Goal: Entertainment & Leisure: Consume media (video, audio)

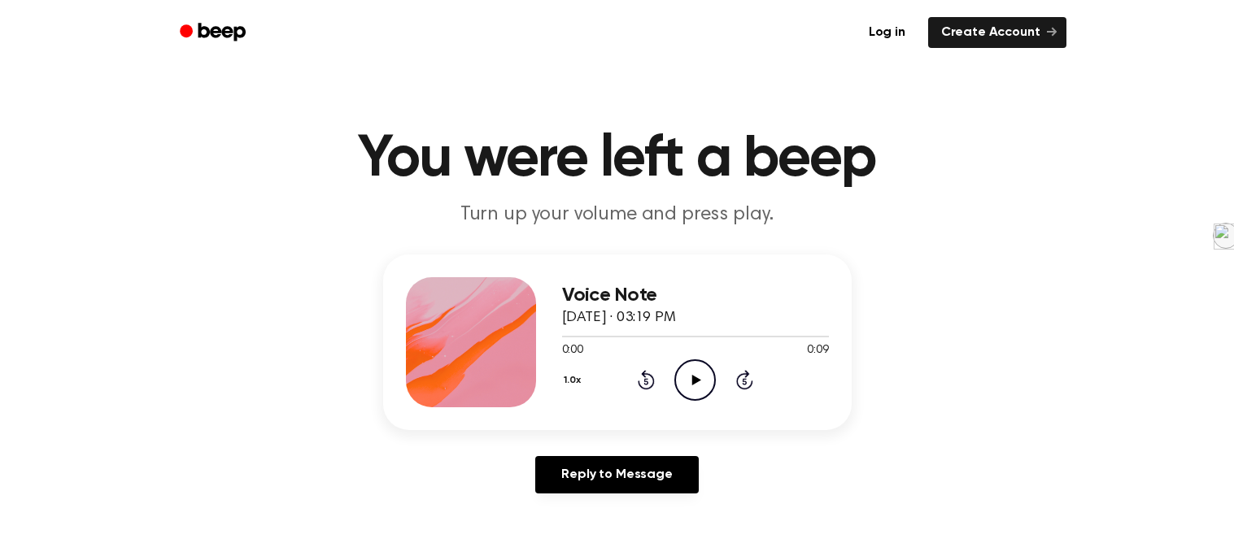
click at [695, 371] on icon "Play Audio" at bounding box center [694, 380] width 41 height 41
click at [699, 382] on icon "Play Audio" at bounding box center [694, 380] width 41 height 41
click at [699, 380] on icon at bounding box center [696, 380] width 9 height 11
click at [678, 367] on circle at bounding box center [695, 380] width 40 height 40
click at [682, 377] on icon "Play Audio" at bounding box center [694, 380] width 41 height 41
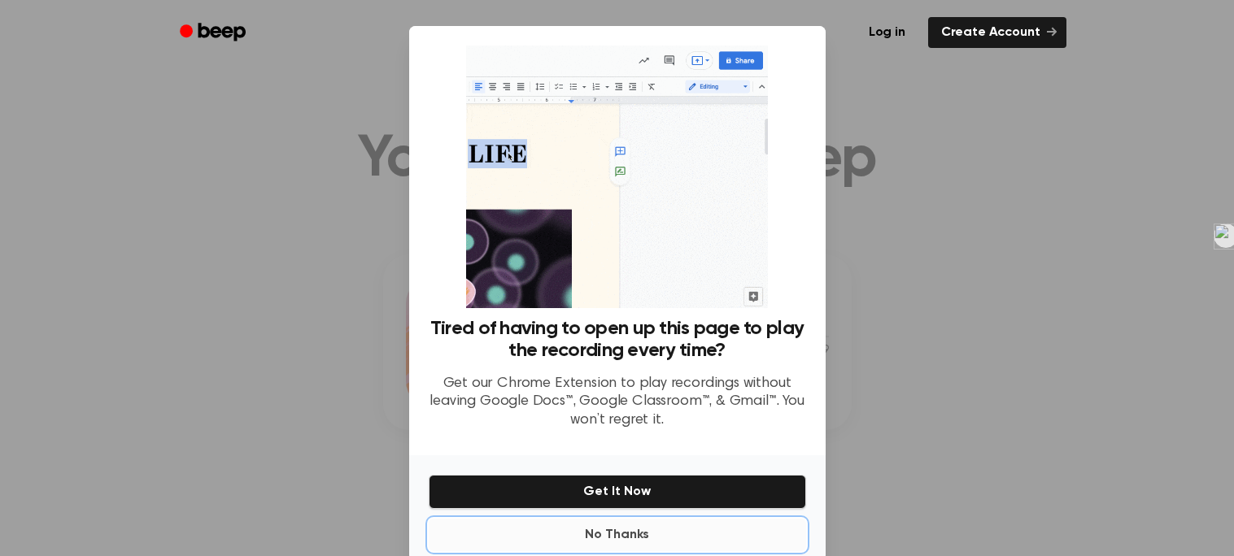
click at [620, 530] on button "No Thanks" at bounding box center [617, 535] width 377 height 33
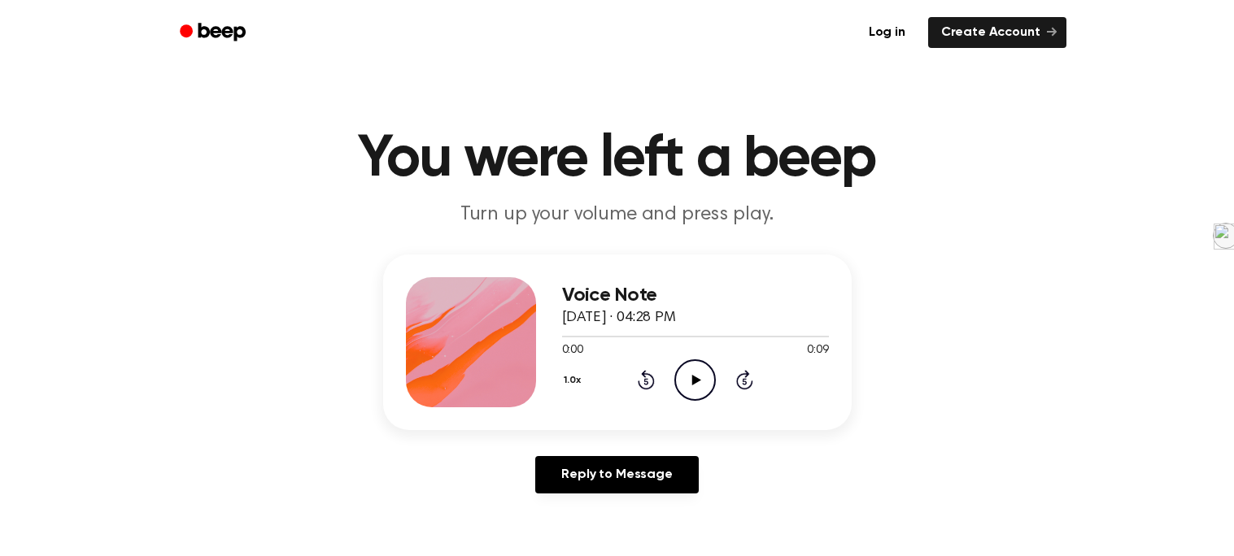
click at [682, 386] on icon "Play Audio" at bounding box center [694, 380] width 41 height 41
click at [676, 370] on icon "Play Audio" at bounding box center [694, 380] width 41 height 41
click at [687, 384] on icon "Play Audio" at bounding box center [694, 380] width 41 height 41
click at [693, 382] on icon at bounding box center [696, 380] width 9 height 11
click at [691, 366] on icon "Play Audio" at bounding box center [694, 380] width 41 height 41
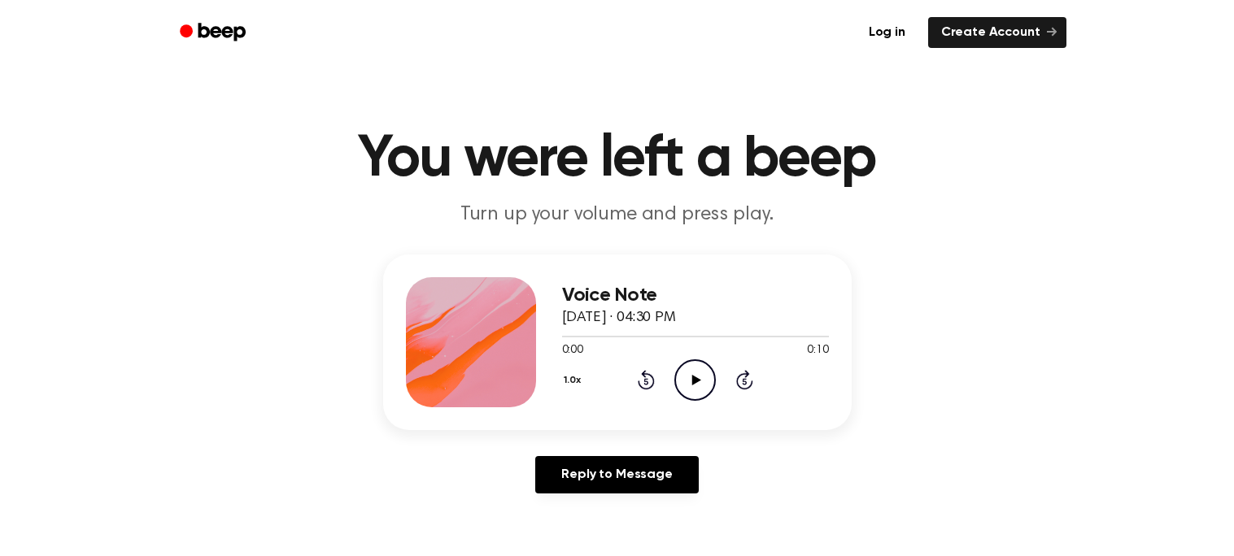
click at [682, 383] on icon "Play Audio" at bounding box center [694, 380] width 41 height 41
click at [684, 383] on icon "Play Audio" at bounding box center [694, 380] width 41 height 41
click at [674, 364] on icon "Play Audio" at bounding box center [694, 380] width 41 height 41
